Goal: Task Accomplishment & Management: Manage account settings

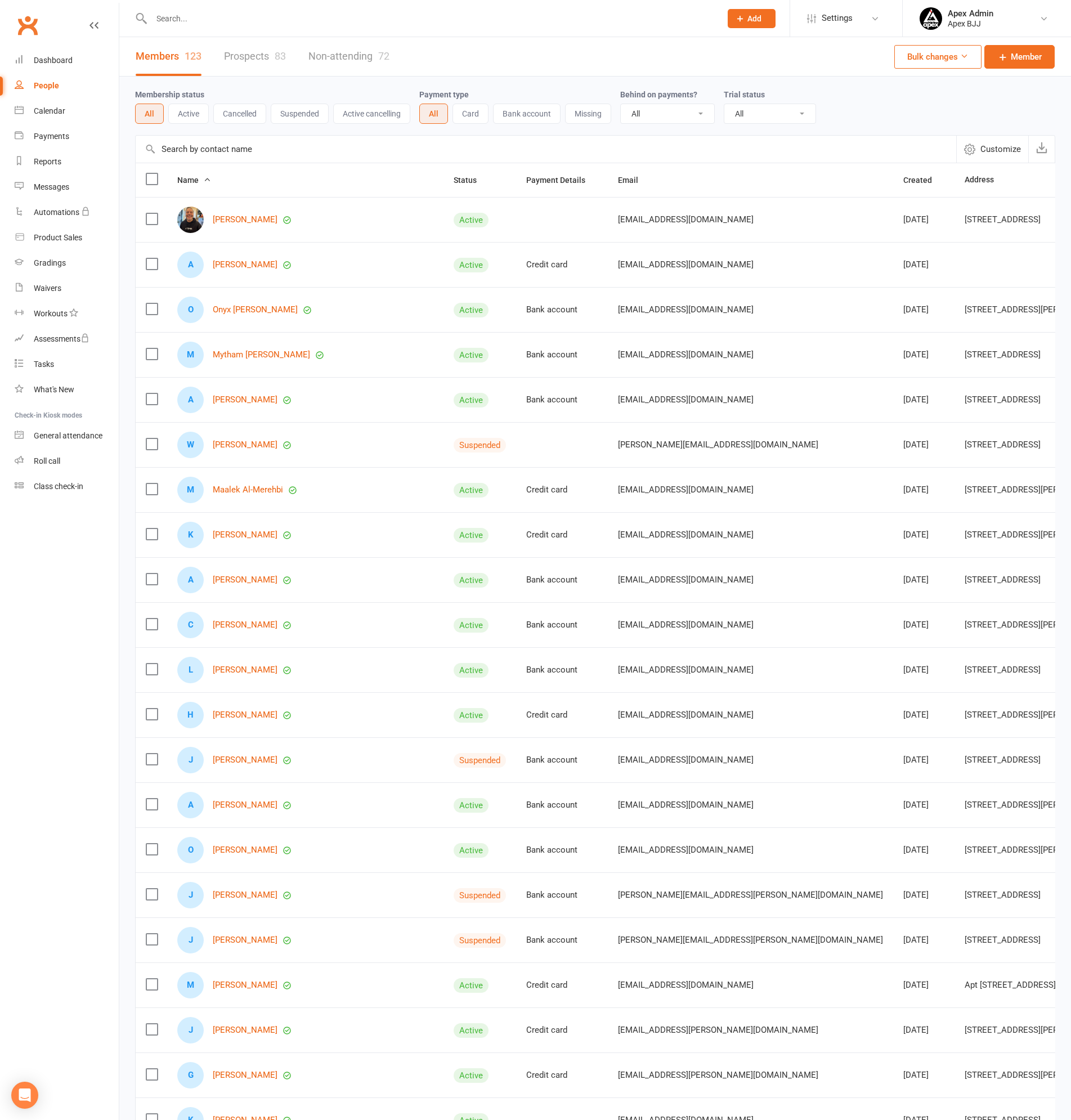
select select "100"
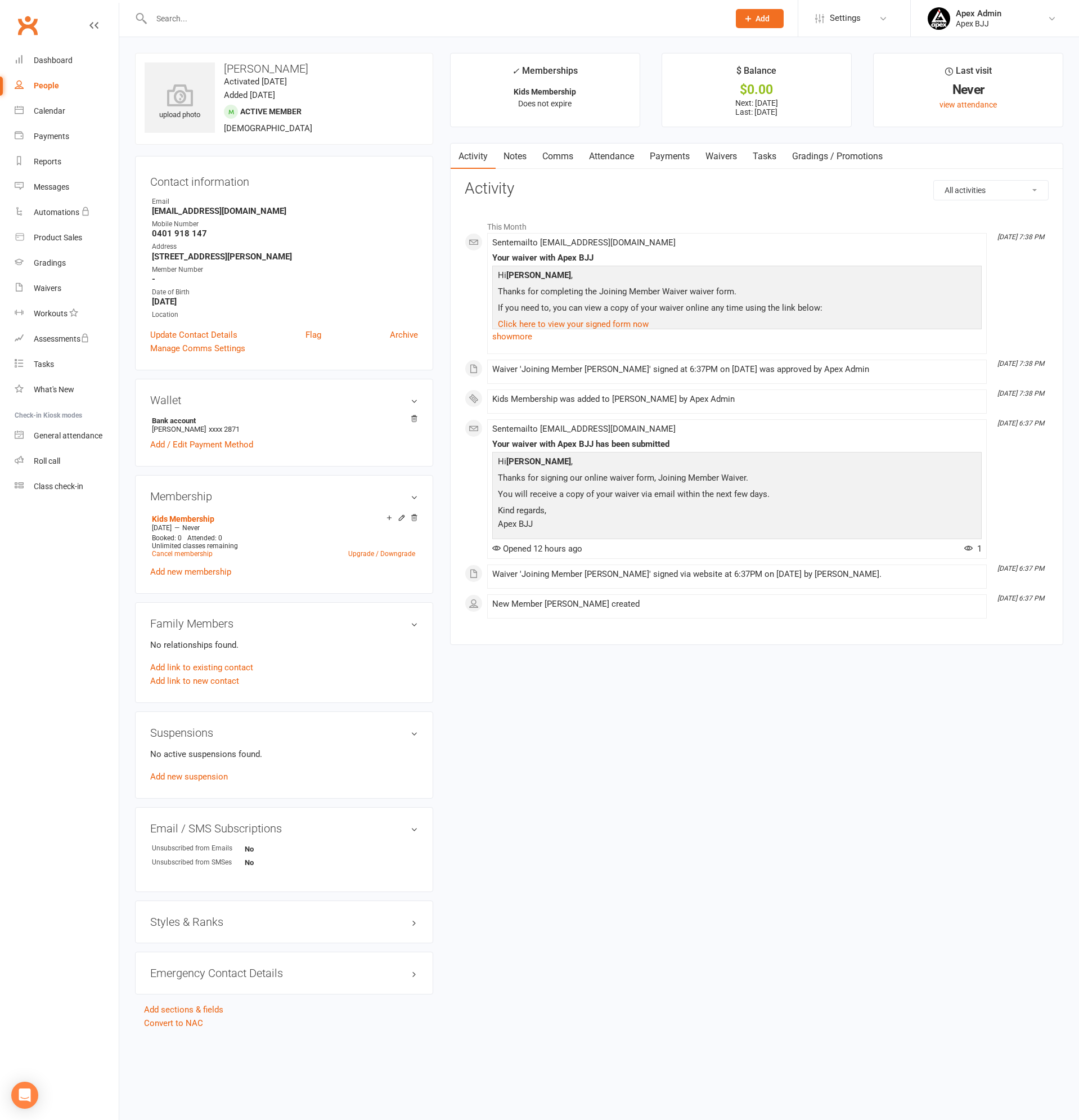
click at [58, 86] on div "People" at bounding box center [46, 85] width 25 height 9
select select "100"
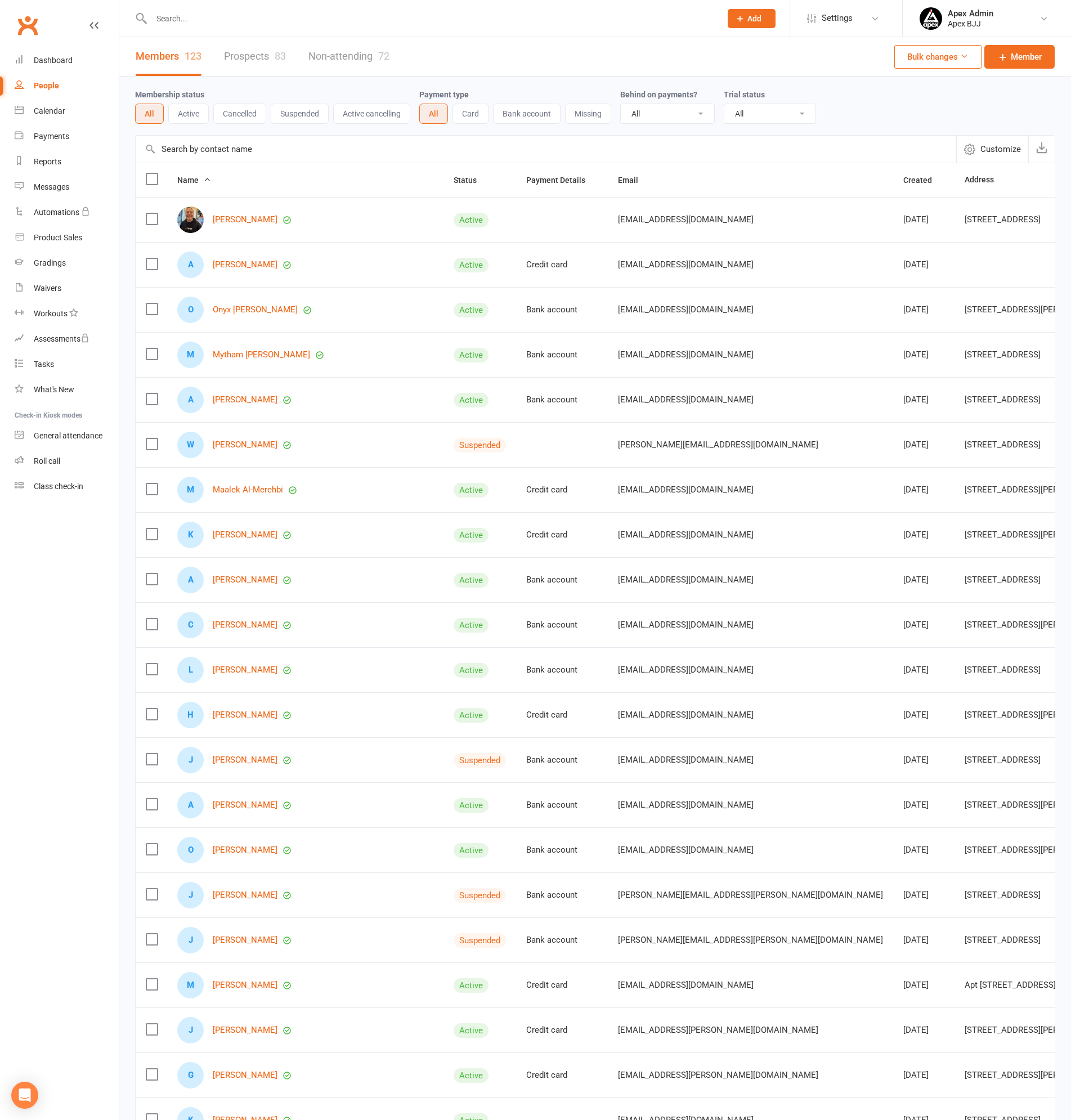
click at [205, 18] on input "text" at bounding box center [430, 19] width 565 height 16
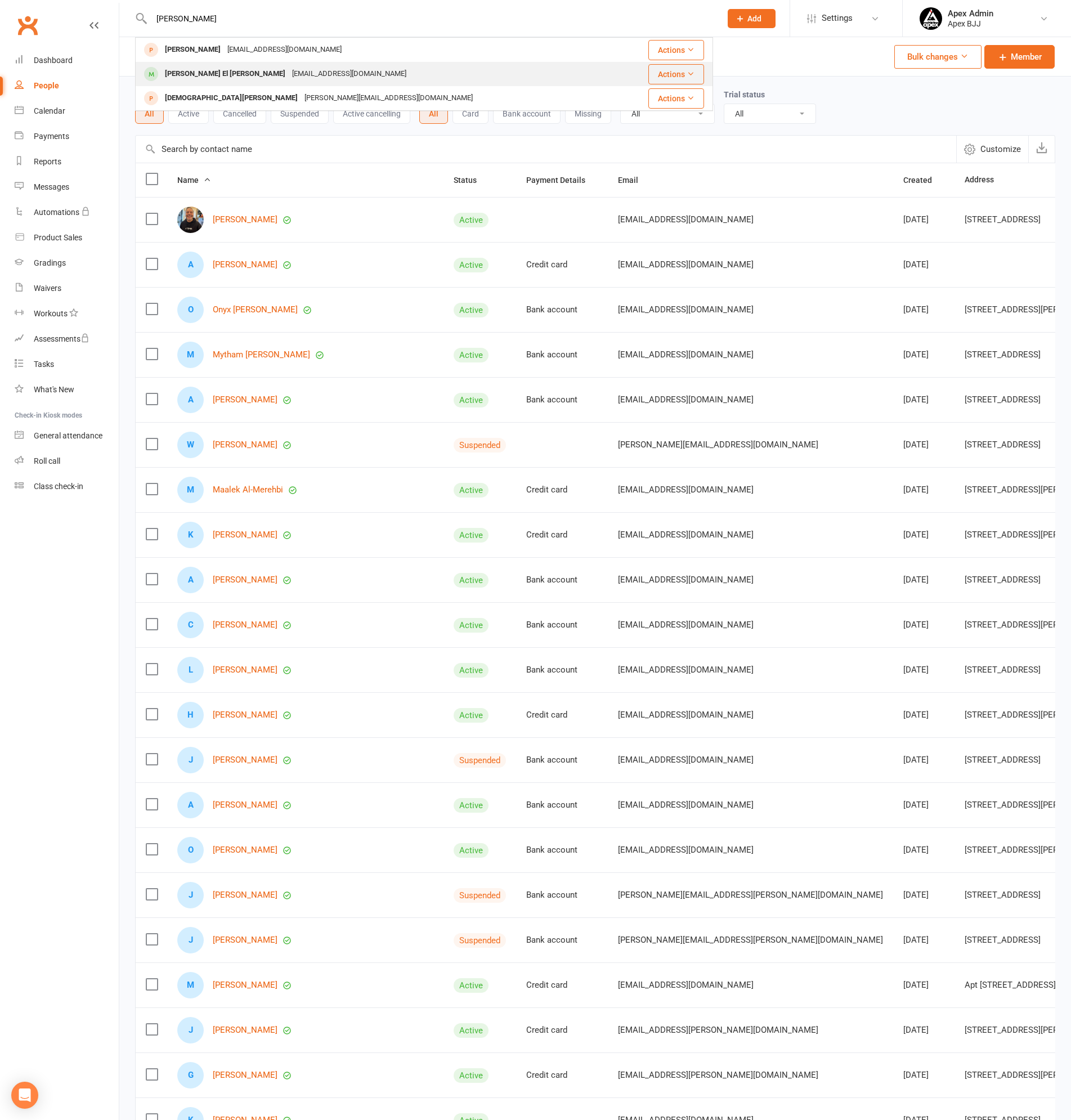
type input "jonathan"
click at [200, 72] on div "[PERSON_NAME] El [PERSON_NAME]" at bounding box center [225, 74] width 127 height 16
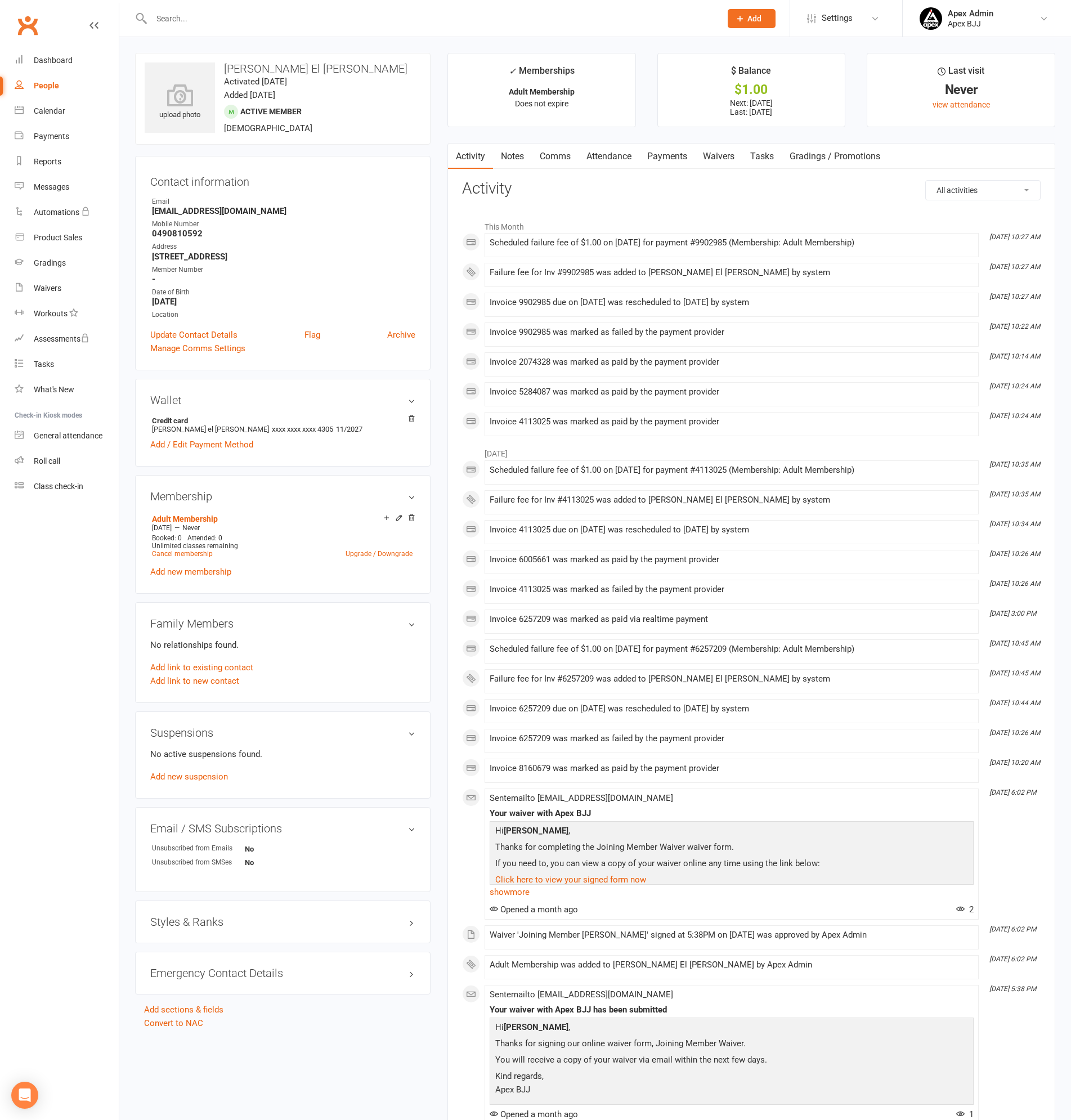
click at [672, 153] on link "Payments" at bounding box center [667, 156] width 56 height 26
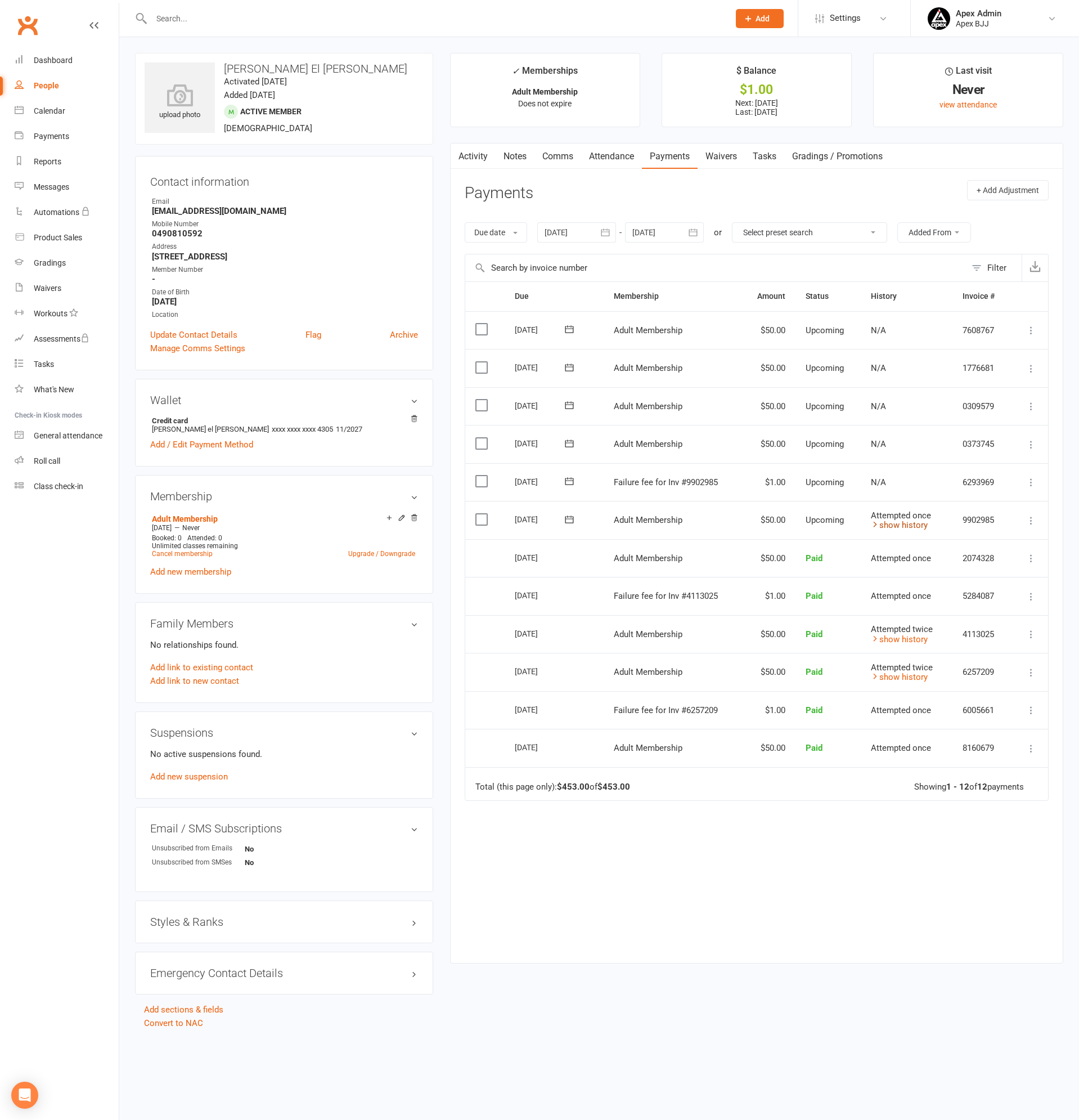
click at [898, 526] on link "show history" at bounding box center [899, 525] width 57 height 10
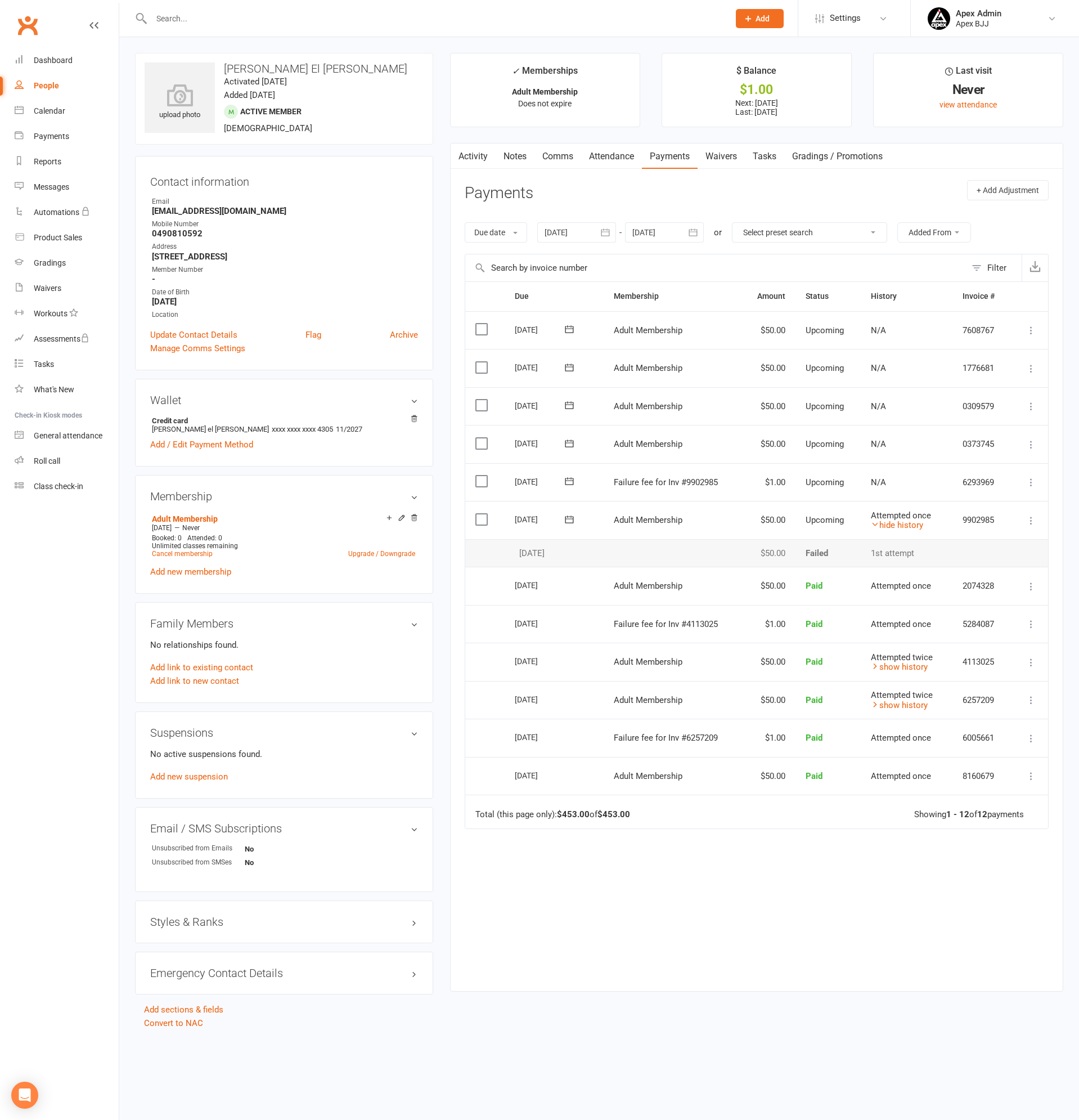
click at [184, 27] on div at bounding box center [428, 18] width 586 height 36
click at [188, 22] on input "text" at bounding box center [434, 19] width 574 height 16
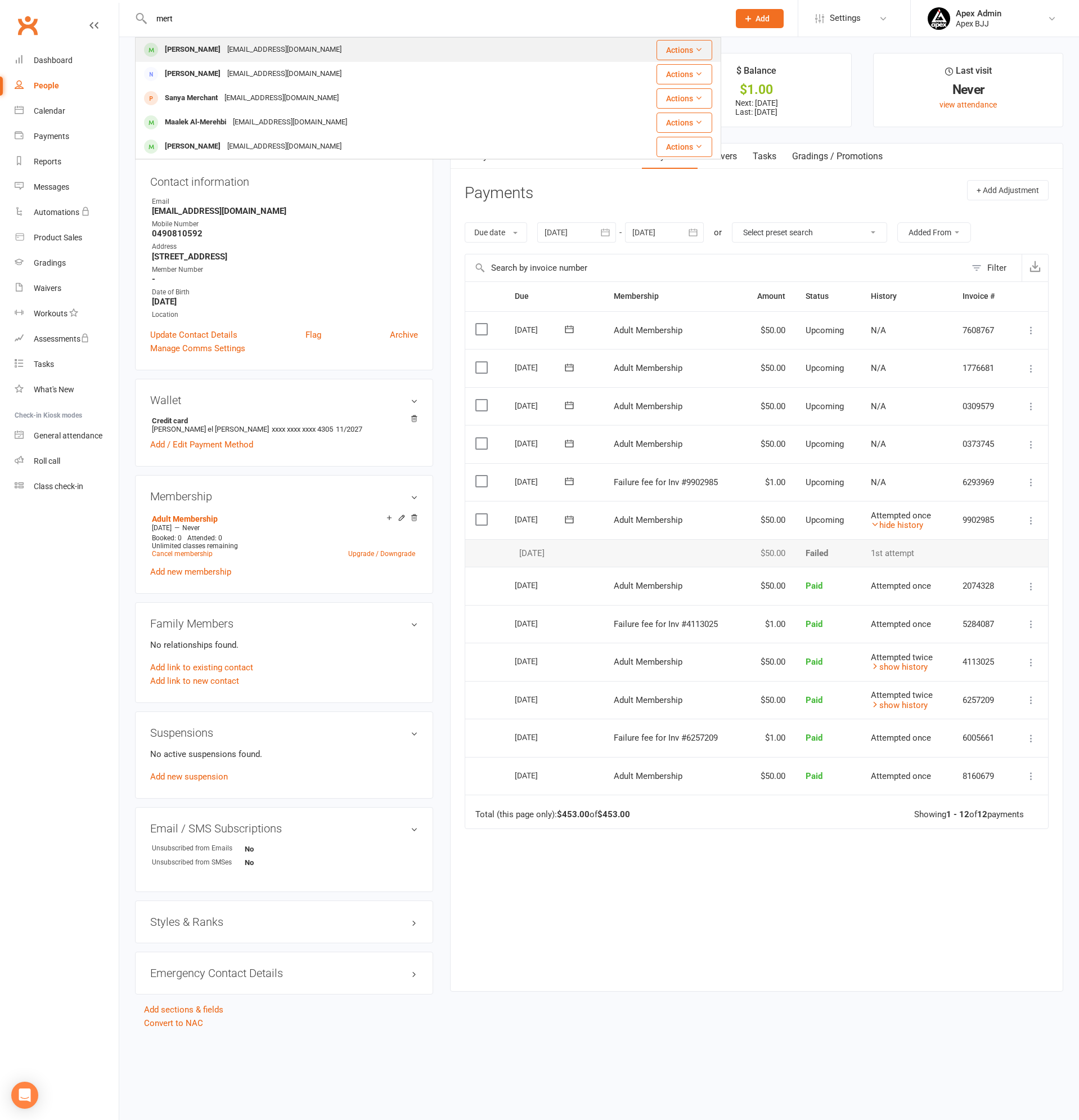
type input "mert"
click at [197, 48] on div "Mert Saklak" at bounding box center [193, 50] width 62 height 16
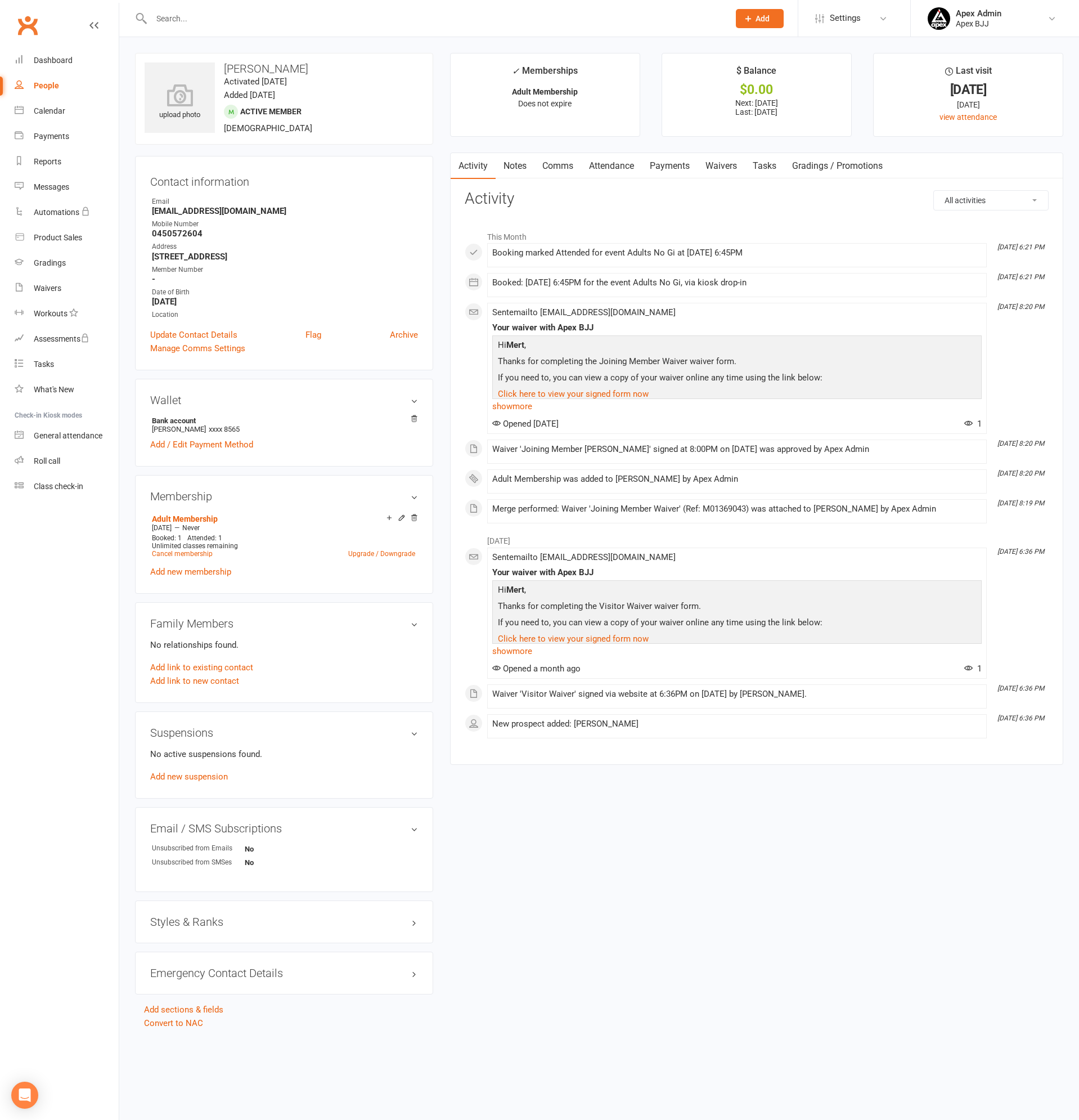
click at [674, 168] on link "Payments" at bounding box center [670, 165] width 56 height 26
